Goal: Understand process/instructions

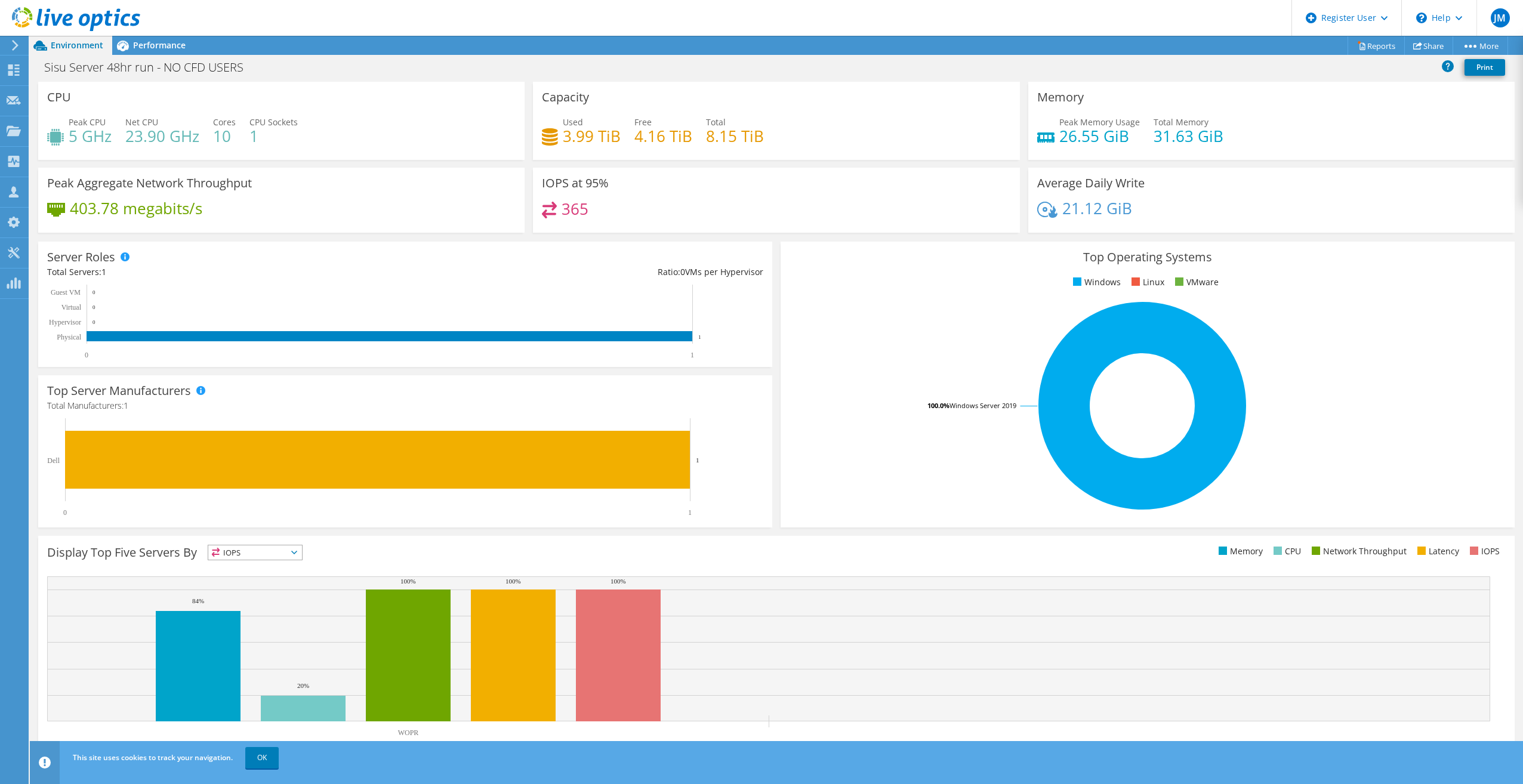
click at [309, 282] on div "Server Roles Physical Servers represent bare metal servers that were targets of…" at bounding box center [405, 304] width 734 height 125
